Goal: Ask a question

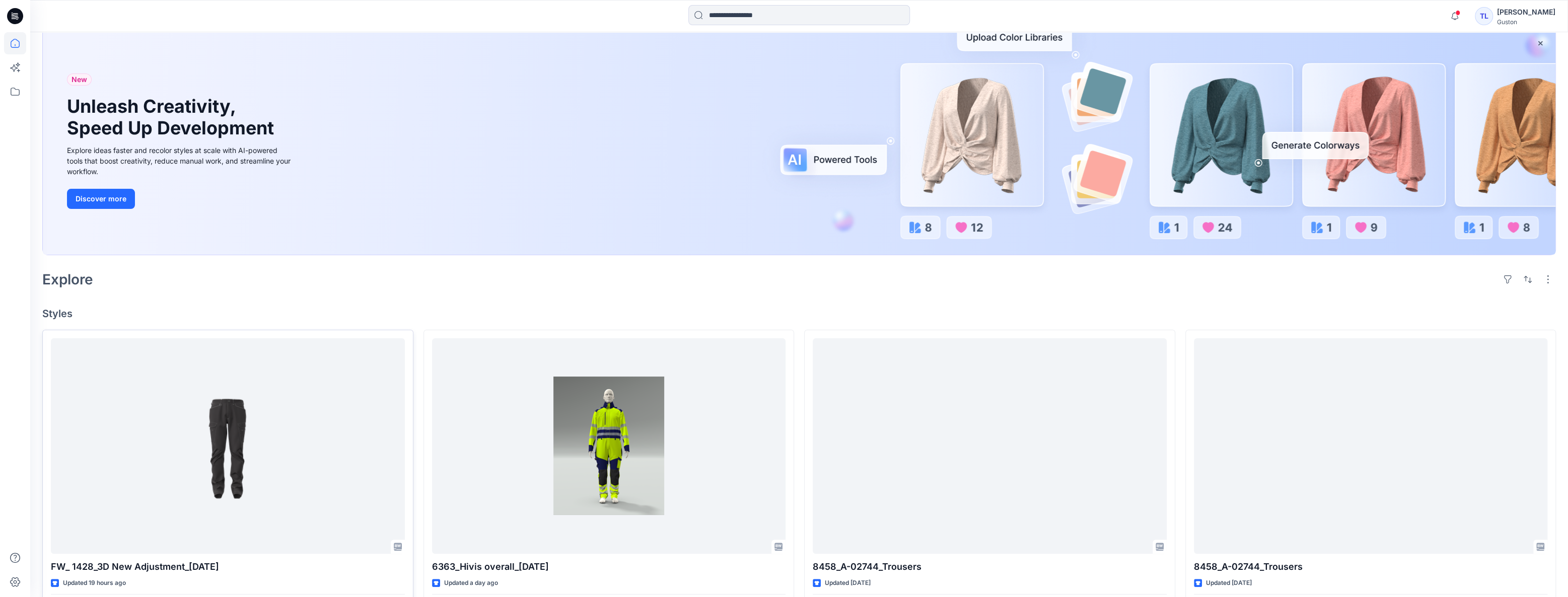
scroll to position [137, 0]
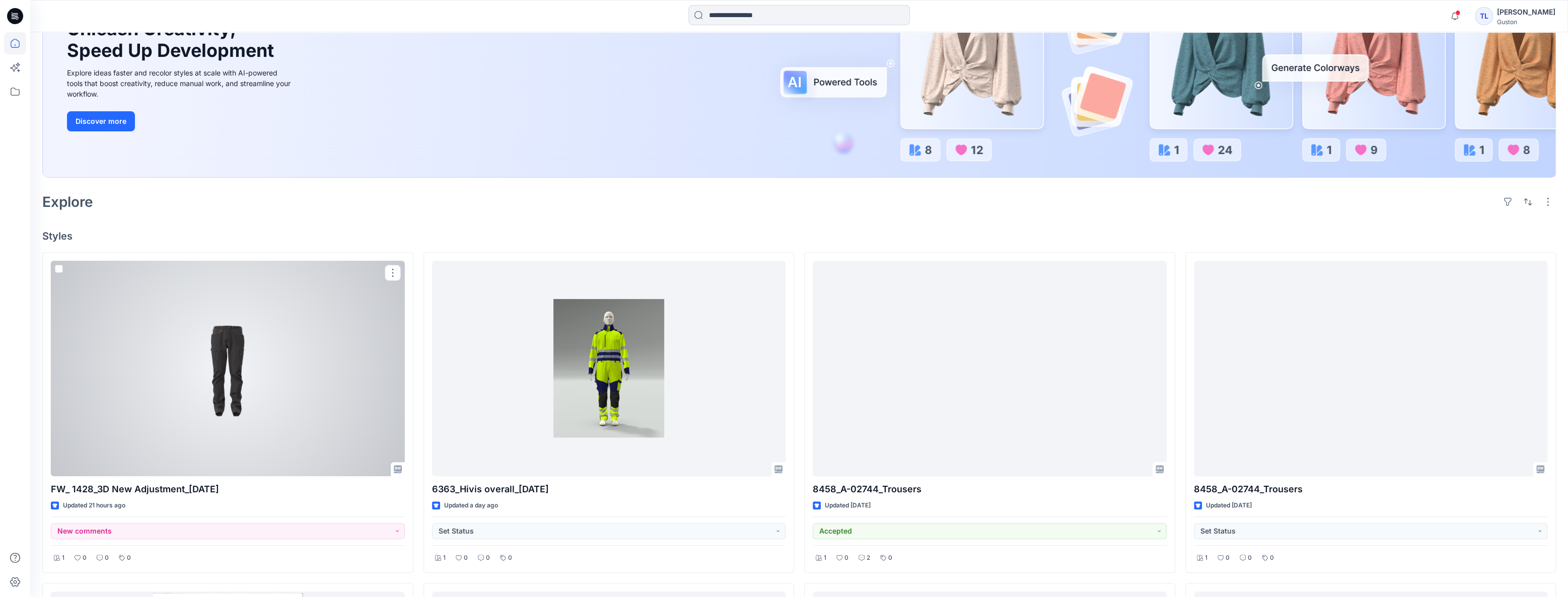
click at [194, 317] on div at bounding box center [228, 368] width 354 height 215
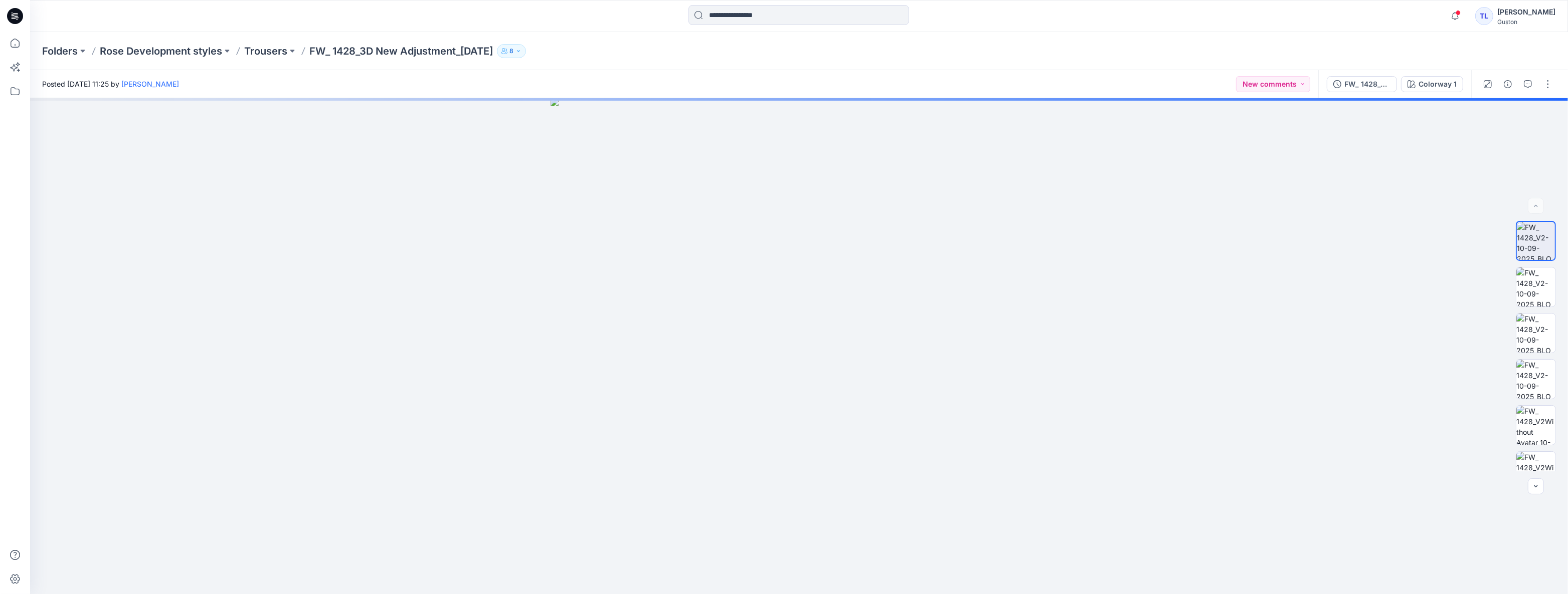
click at [1357, 92] on div "FW_ 1428_V2-10-09-2025 Colorway 1" at bounding box center [1395, 84] width 153 height 28
click at [1359, 88] on div "FW_ 1428_V2-10-09-2025" at bounding box center [1367, 84] width 46 height 11
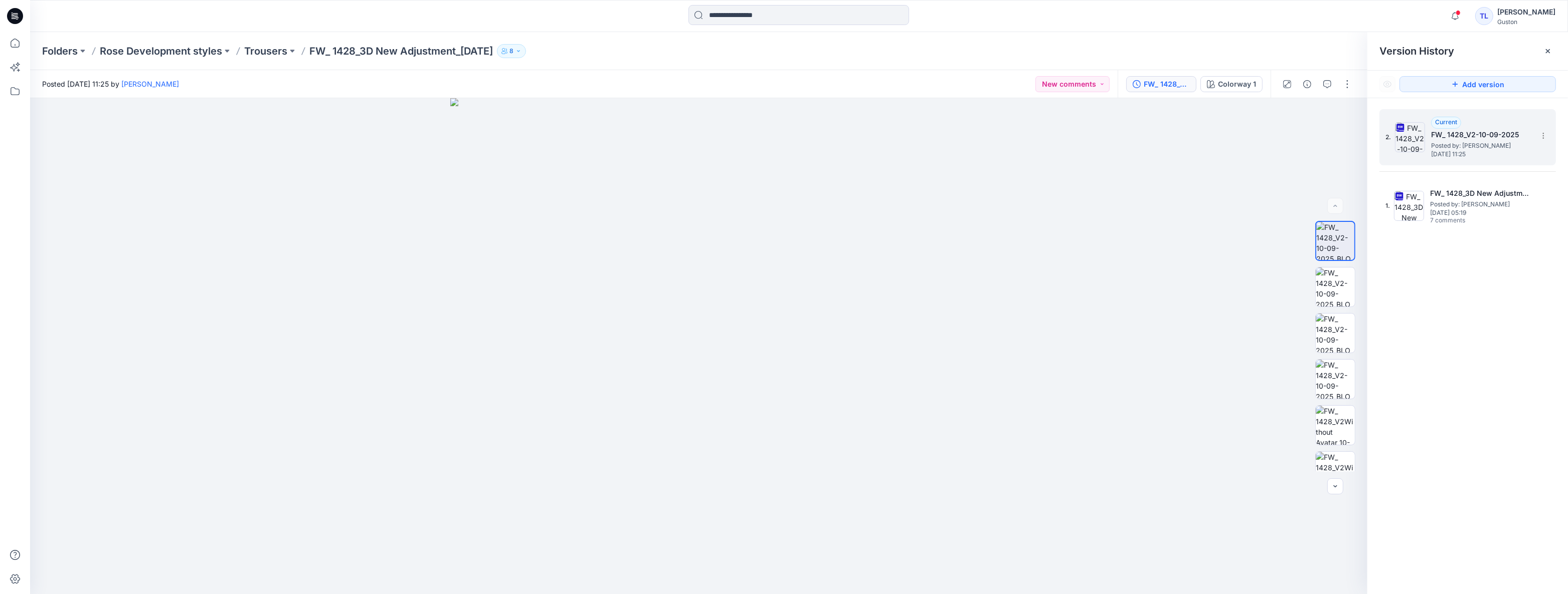
click at [1478, 156] on span "[DATE] 11:25" at bounding box center [1482, 154] width 100 height 7
click at [1329, 84] on icon "button" at bounding box center [1328, 84] width 8 height 8
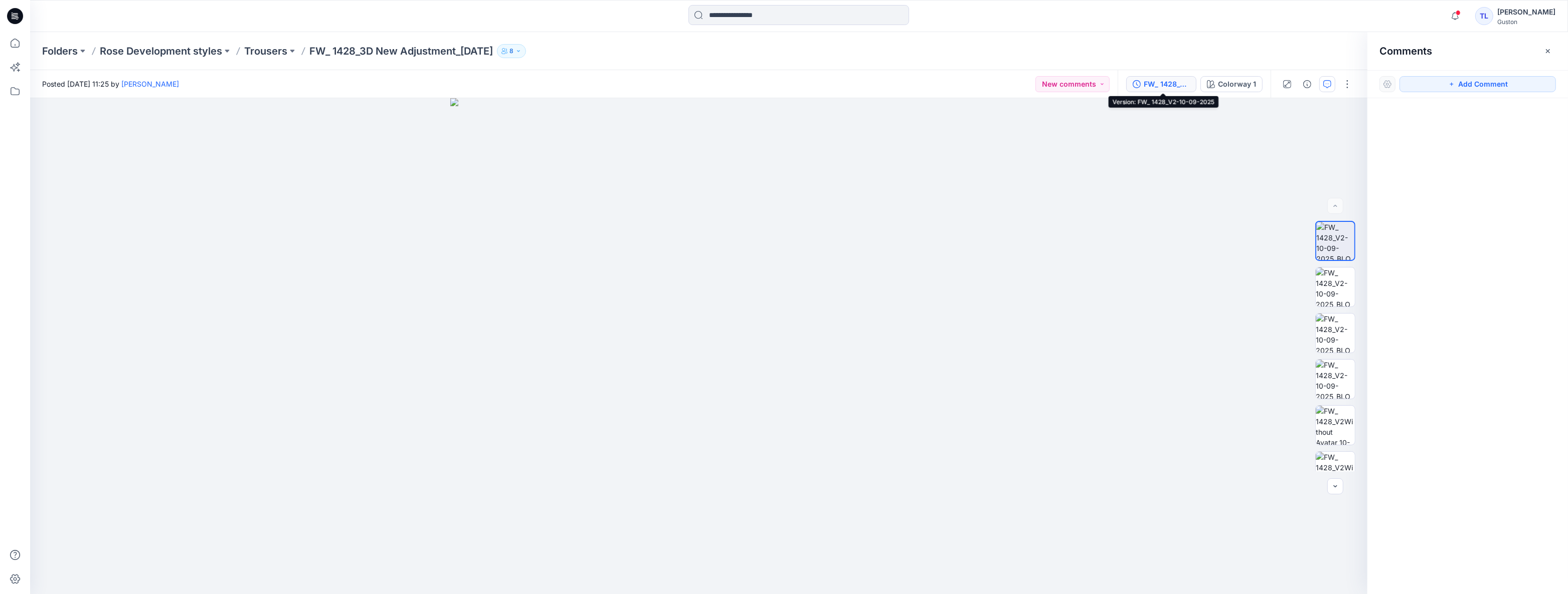
click at [1166, 77] on button "FW_ 1428_V2-10-09-2025" at bounding box center [1162, 84] width 70 height 16
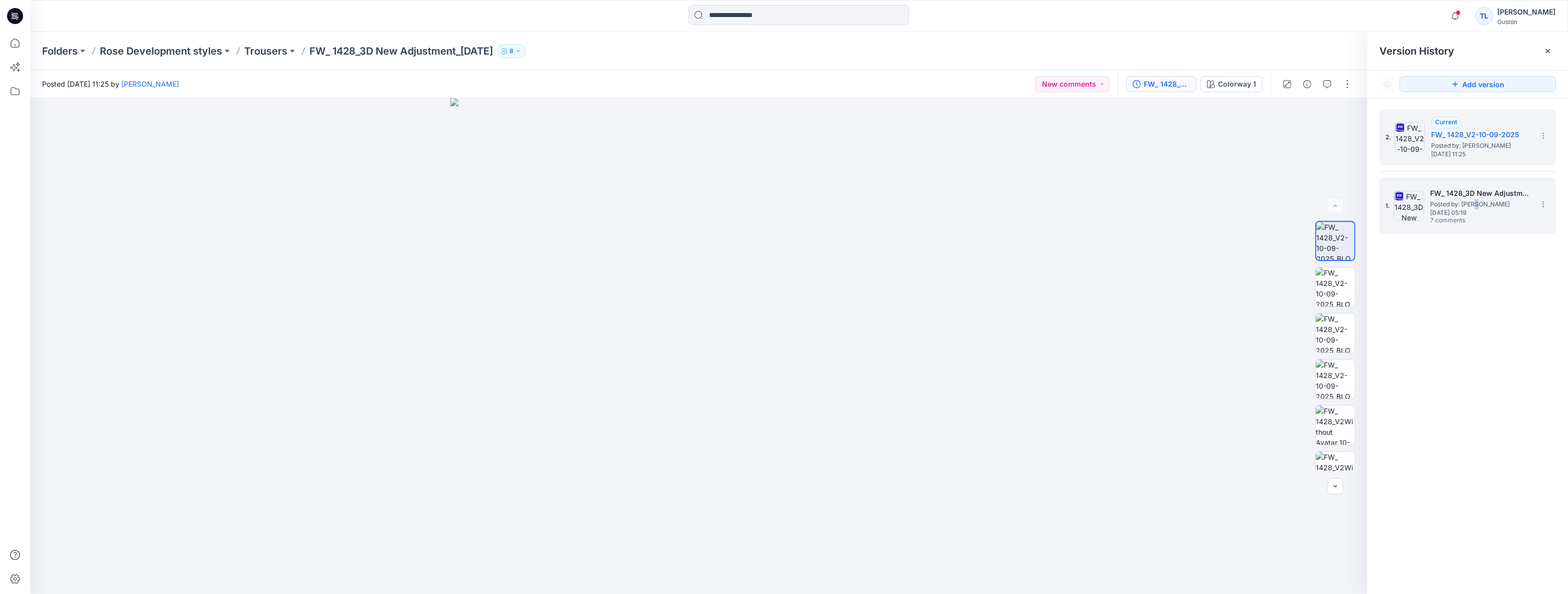
click at [1477, 201] on span "Posted by: [PERSON_NAME]" at bounding box center [1481, 204] width 100 height 10
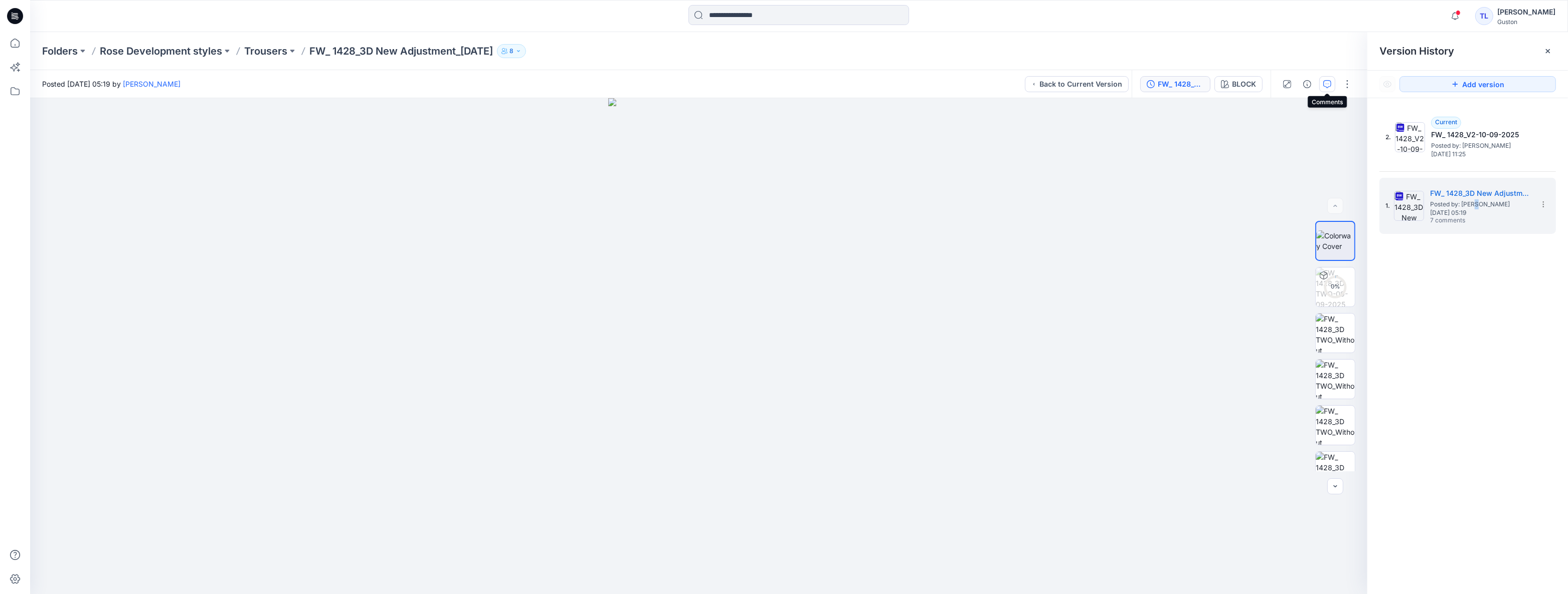
click at [1328, 85] on icon "button" at bounding box center [1328, 84] width 8 height 8
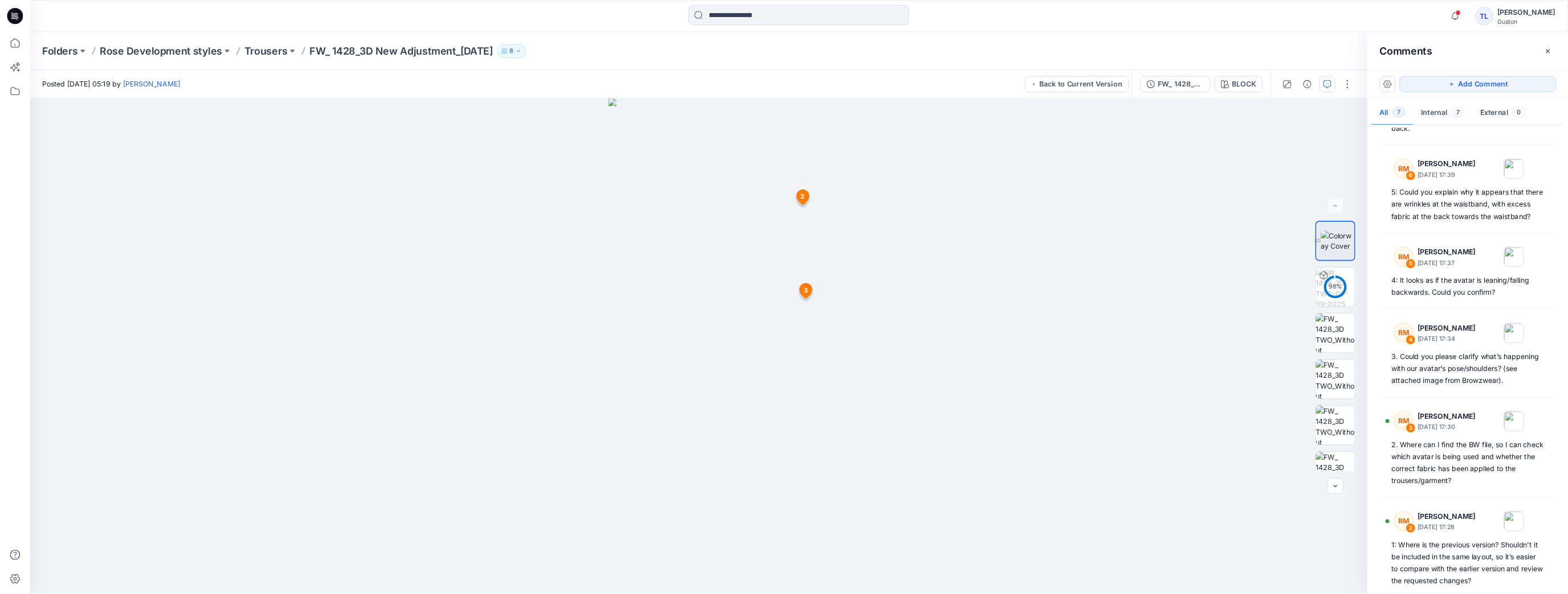
scroll to position [76, 0]
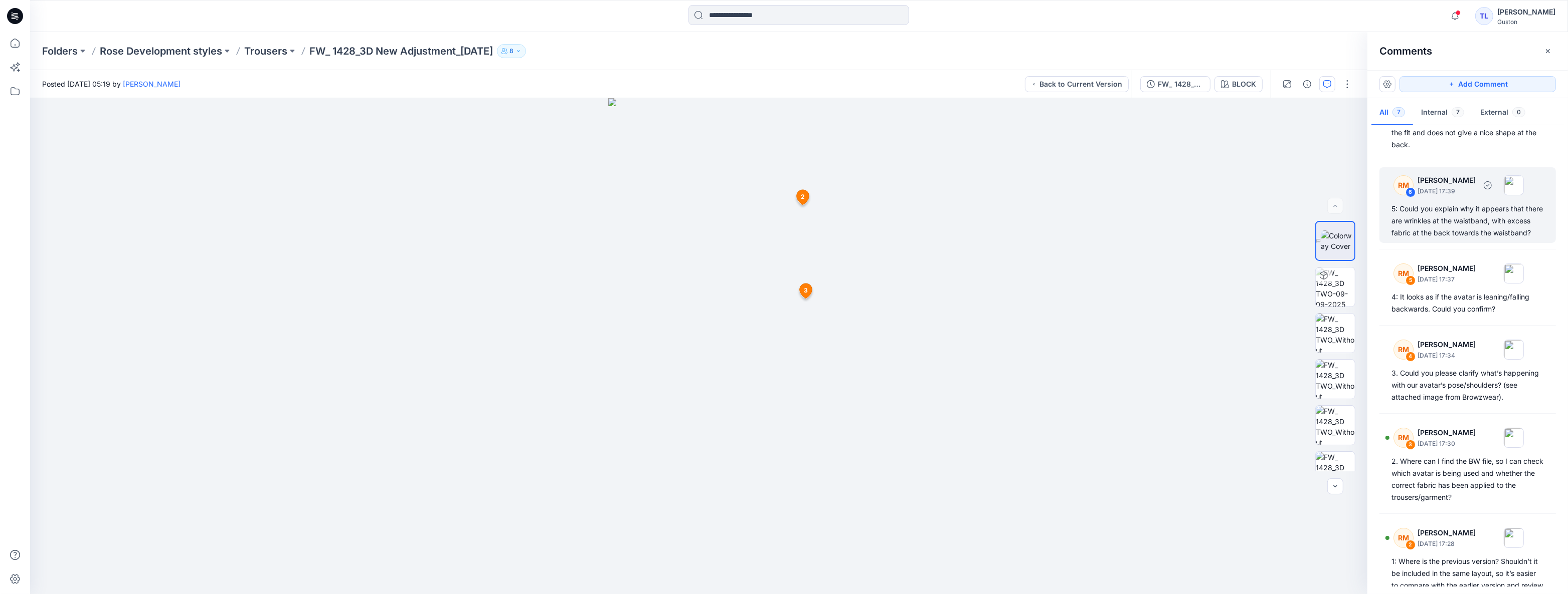
click at [1484, 237] on div "5: Could you explain why it appears that there are wrinkles at the waistband, w…" at bounding box center [1468, 221] width 152 height 36
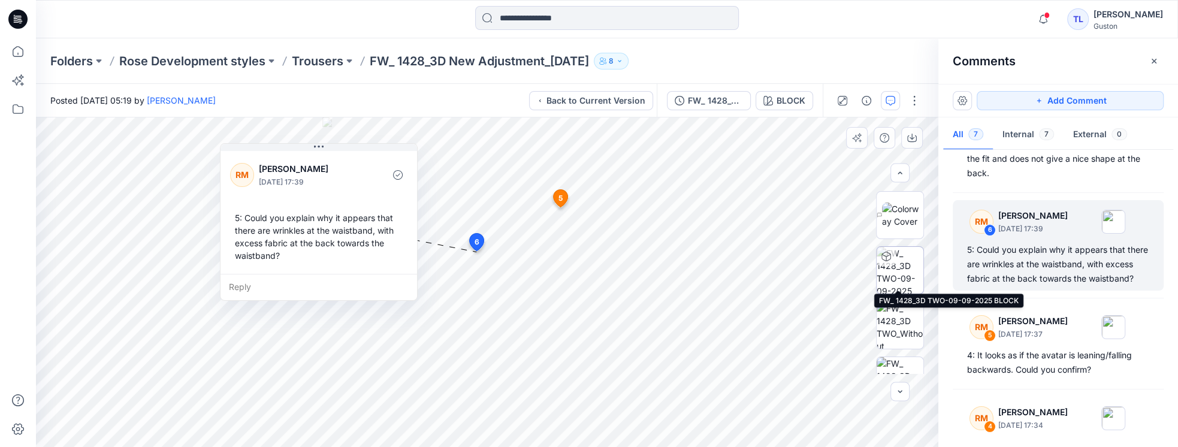
scroll to position [34, 0]
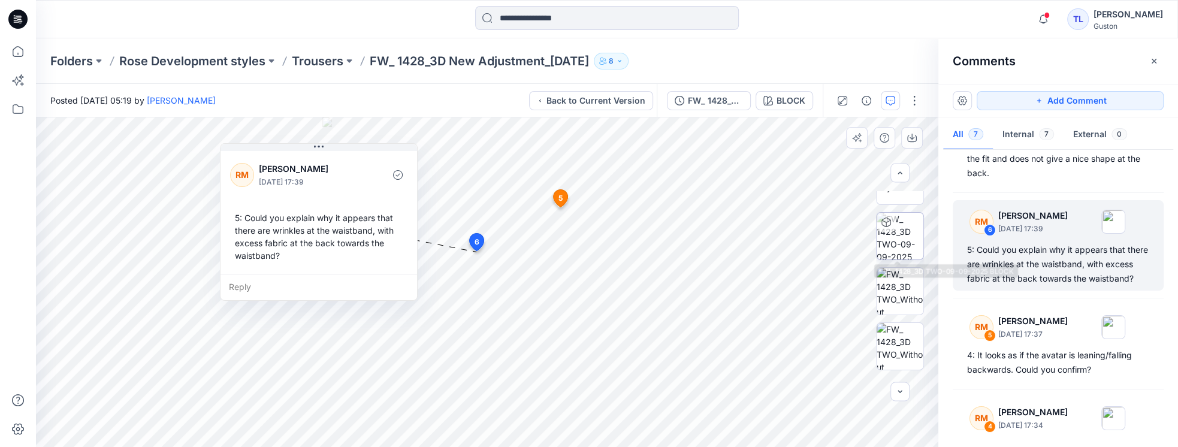
click at [888, 240] on img at bounding box center [899, 236] width 47 height 47
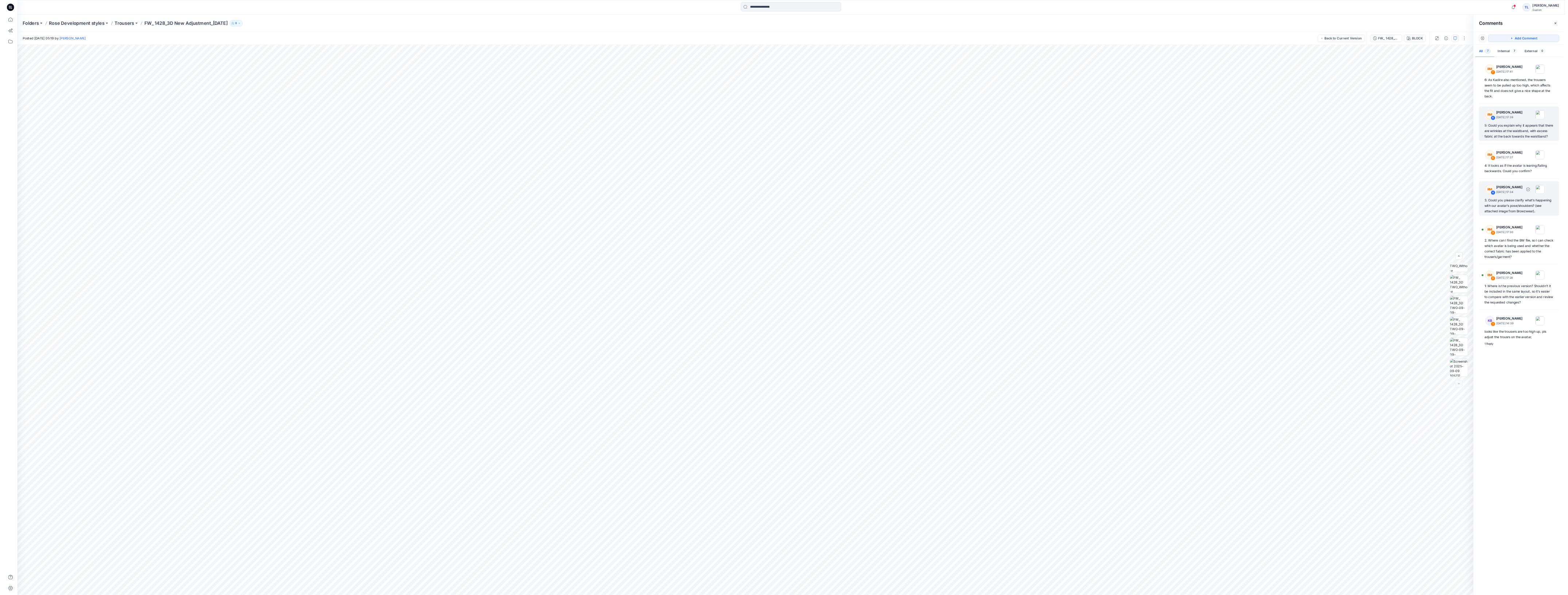
scroll to position [0, 0]
